Goal: Task Accomplishment & Management: Use online tool/utility

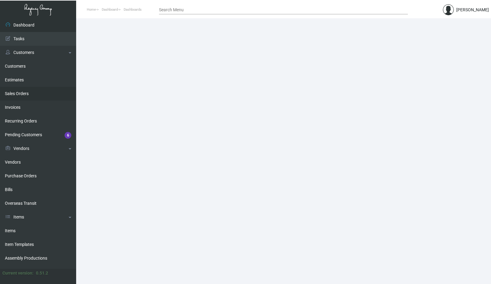
click at [24, 94] on link "Sales Orders" at bounding box center [38, 94] width 76 height 14
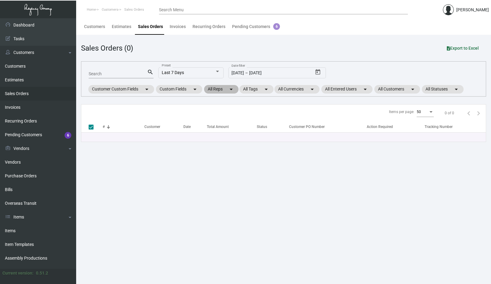
click at [218, 88] on mat-chip "All Reps arrow_drop_down" at bounding box center [221, 89] width 34 height 9
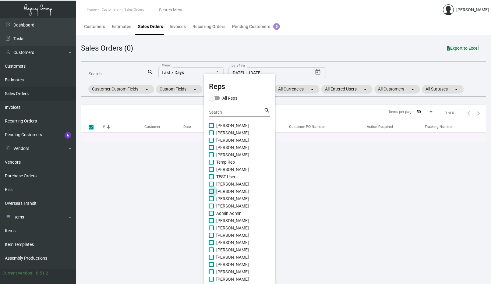
click at [211, 189] on span at bounding box center [211, 191] width 5 height 5
click at [211, 194] on input "[PERSON_NAME]" at bounding box center [211, 194] width 0 height 0
checkbox input "true"
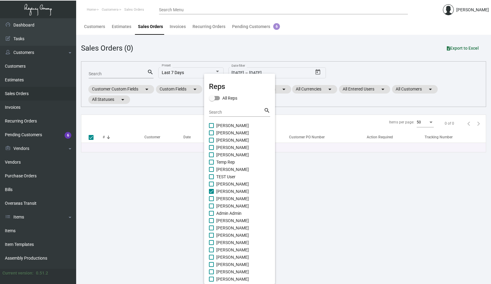
click at [199, 52] on div at bounding box center [245, 142] width 491 height 284
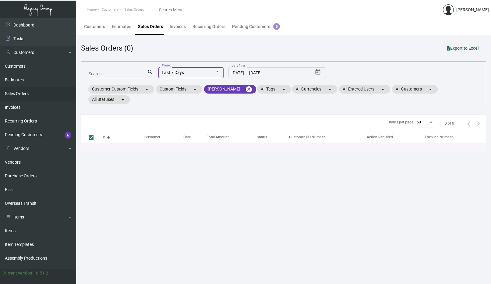
click at [194, 74] on div "Last 7 Days" at bounding box center [188, 72] width 53 height 5
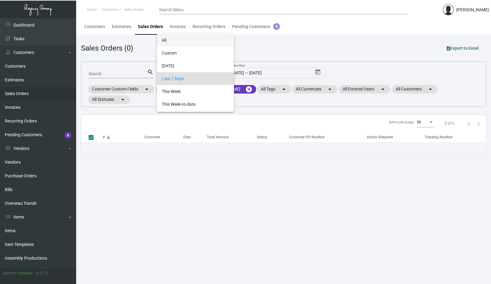
click at [196, 44] on span "All" at bounding box center [195, 40] width 67 height 13
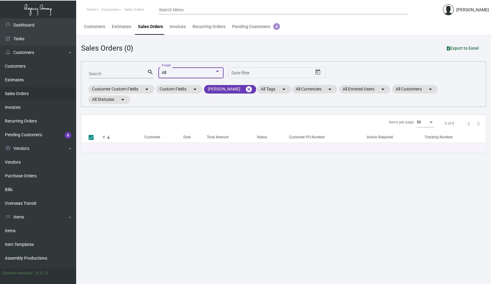
checkbox input "false"
